Goal: Task Accomplishment & Management: Manage account settings

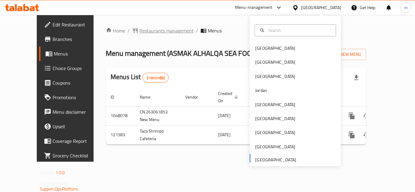
click at [152, 30] on span "Restaurants management" at bounding box center [166, 30] width 54 height 7
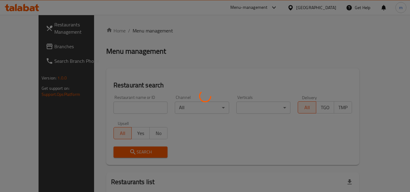
click at [28, 48] on div at bounding box center [205, 96] width 410 height 192
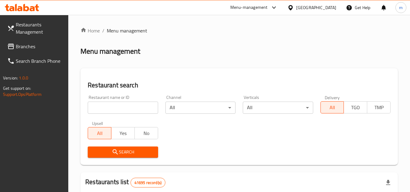
click at [28, 48] on span "Branches" at bounding box center [40, 46] width 48 height 7
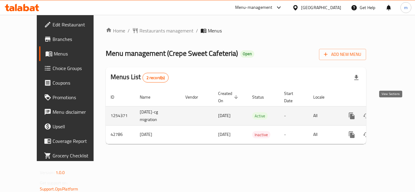
click at [392, 112] on icon "enhanced table" at bounding box center [395, 115] width 7 height 7
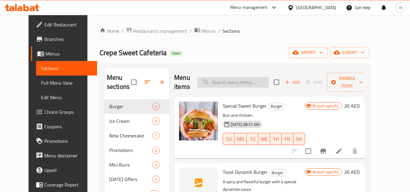
click at [227, 78] on input "search" at bounding box center [233, 82] width 72 height 11
paste input "Crepe Dubai Chocolate Mix"
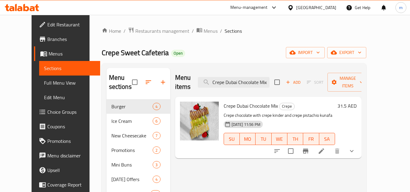
type input "Crepe Dubai Chocolate Mix"
click at [325, 148] on icon at bounding box center [321, 151] width 7 height 7
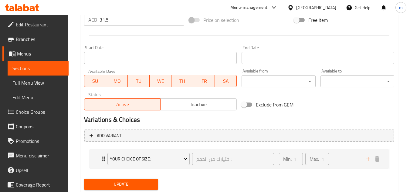
scroll to position [256, 0]
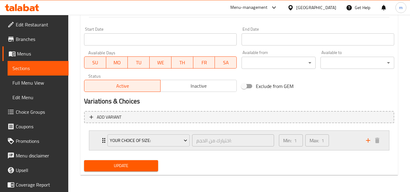
click at [350, 147] on div "Min: 1 ​ Max: 1 ​" at bounding box center [319, 140] width 87 height 19
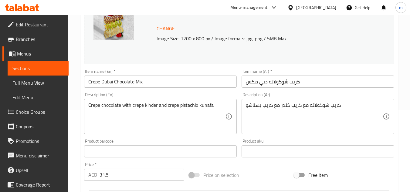
scroll to position [0, 0]
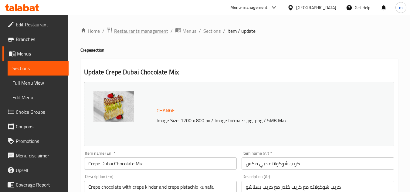
click at [136, 33] on span "Restaurants management" at bounding box center [141, 30] width 54 height 7
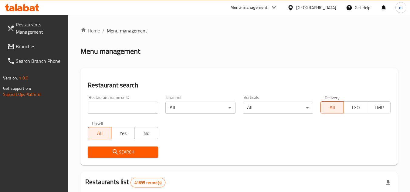
click at [41, 53] on link "Branches" at bounding box center [35, 46] width 66 height 15
